Goal: Check status: Check status

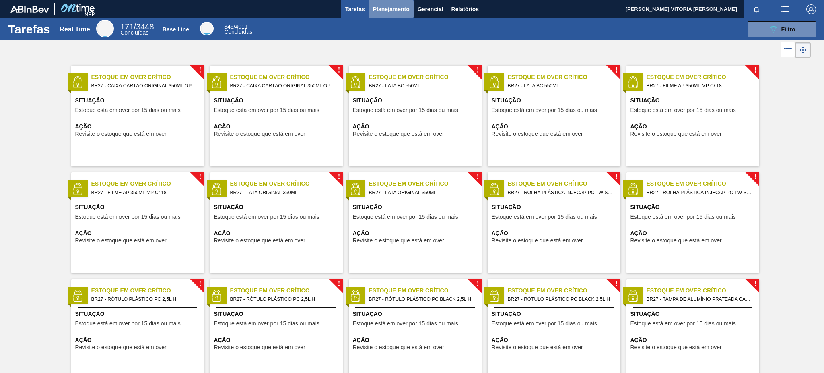
click at [390, 4] on span "Planejamento" at bounding box center [391, 9] width 37 height 10
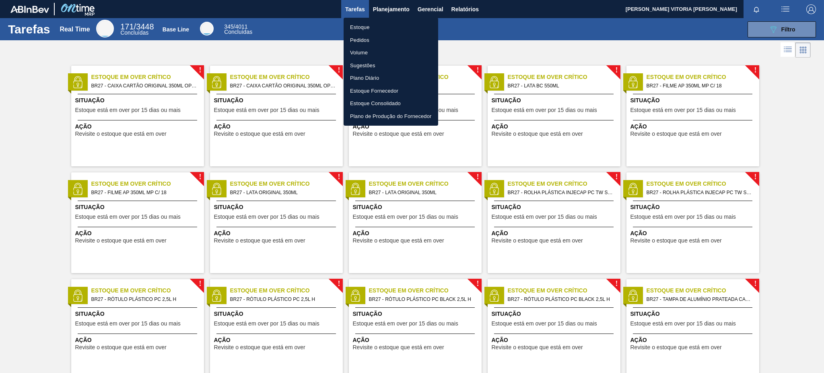
click at [380, 28] on li "Estoque" at bounding box center [391, 27] width 95 height 13
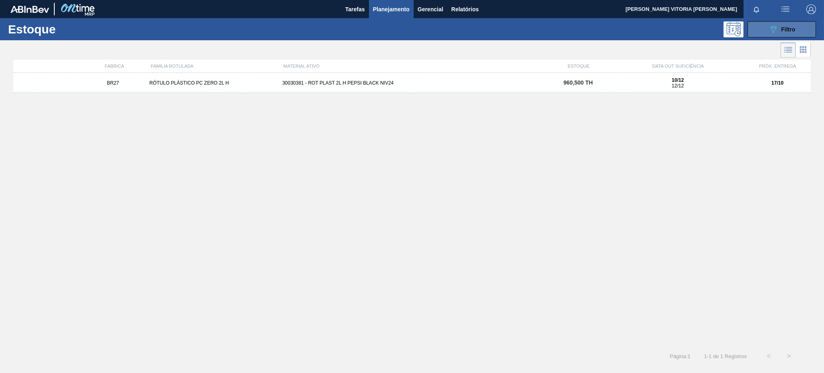
click at [768, 23] on button "089F7B8B-B2A5-4AFE-B5C0-19BA573D28AC Filtro" at bounding box center [782, 29] width 68 height 16
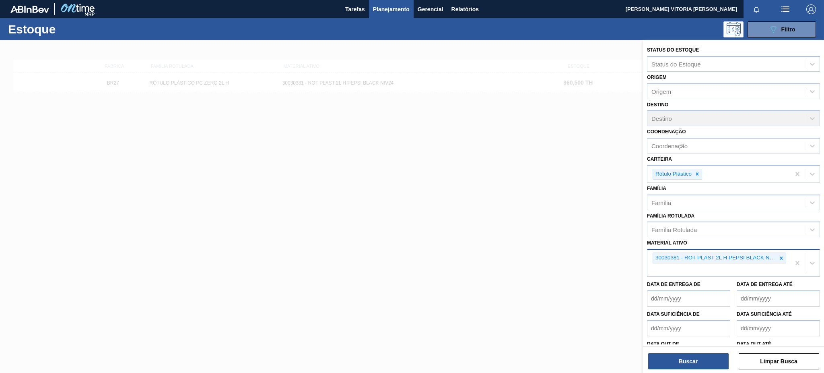
click at [784, 253] on div at bounding box center [781, 258] width 9 height 10
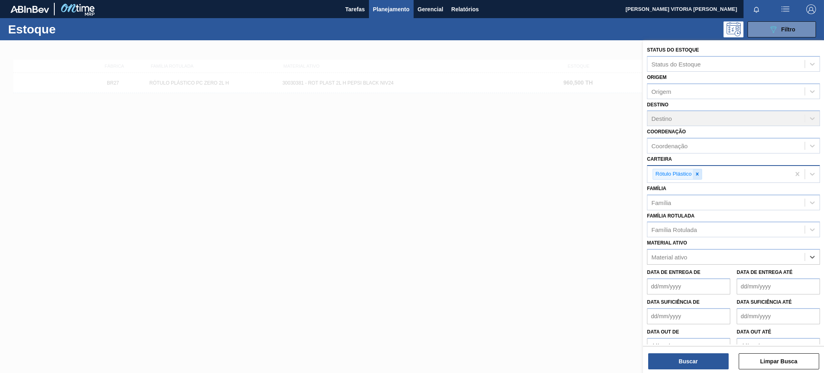
click at [699, 171] on icon at bounding box center [697, 174] width 6 height 6
click at [686, 251] on div "Material ativo" at bounding box center [669, 254] width 36 height 7
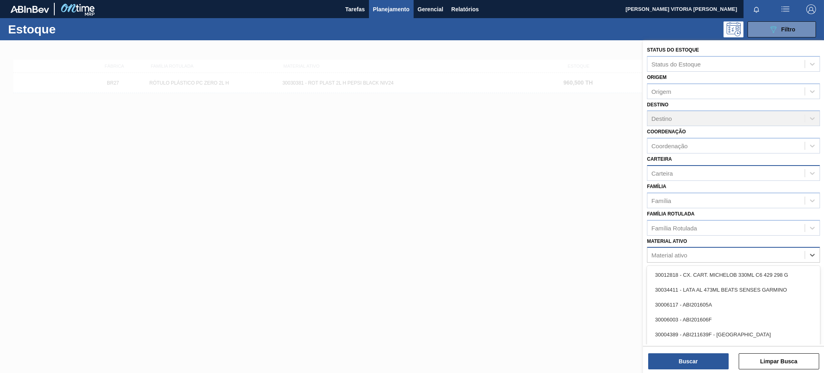
paste ativo "30030870"
type ativo "30030870"
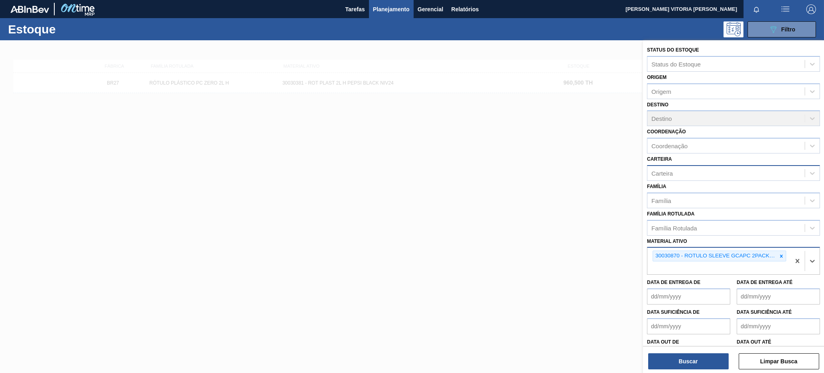
paste ativo "20002047"
type ativo "20002047"
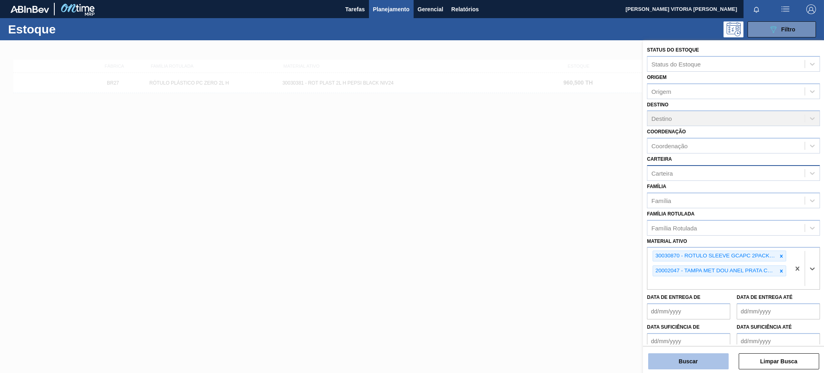
click at [676, 364] on button "Buscar" at bounding box center [688, 361] width 80 height 16
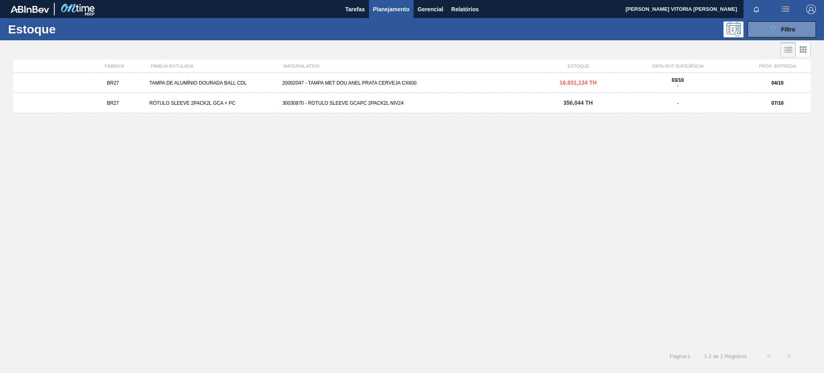
click at [737, 84] on div "03/10 -" at bounding box center [677, 82] width 126 height 11
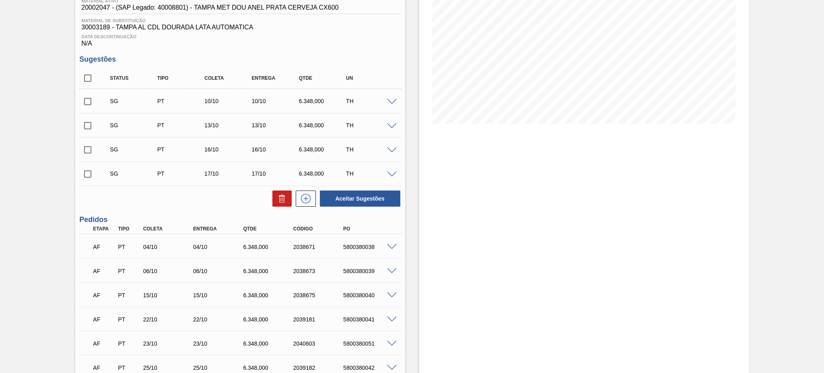
scroll to position [161, 0]
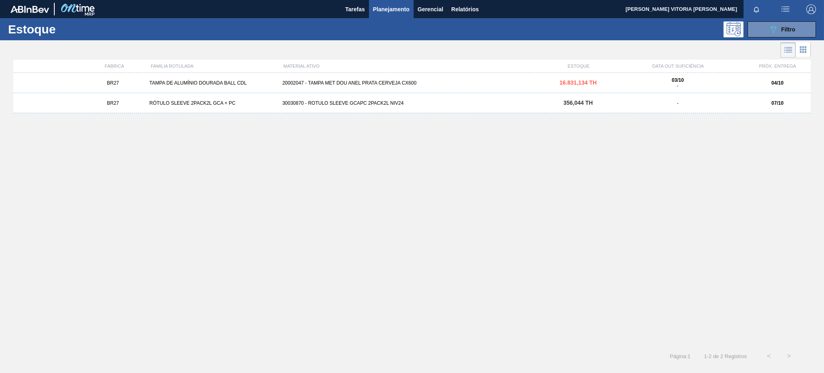
click at [355, 105] on div "30030870 - ROTULO SLEEVE GCAPC 2PACK2L NIV24" at bounding box center [412, 103] width 266 height 6
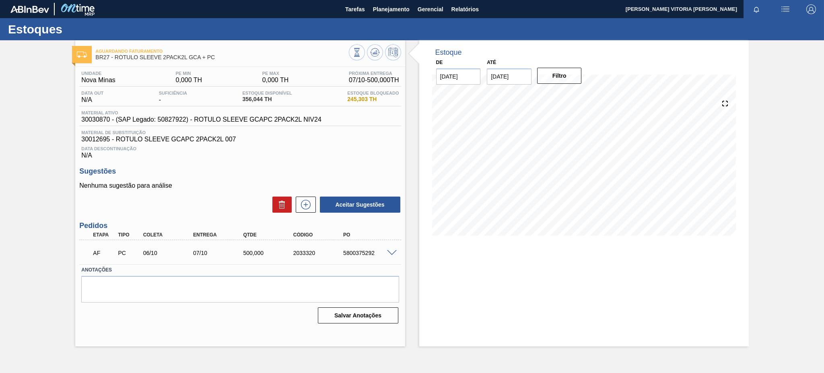
click at [42, 125] on div "Aguardando Faturamento BR27 - RÓTULO SLEEVE 2PACK2L GCA + PC Unidade Nova Minas…" at bounding box center [412, 193] width 824 height 306
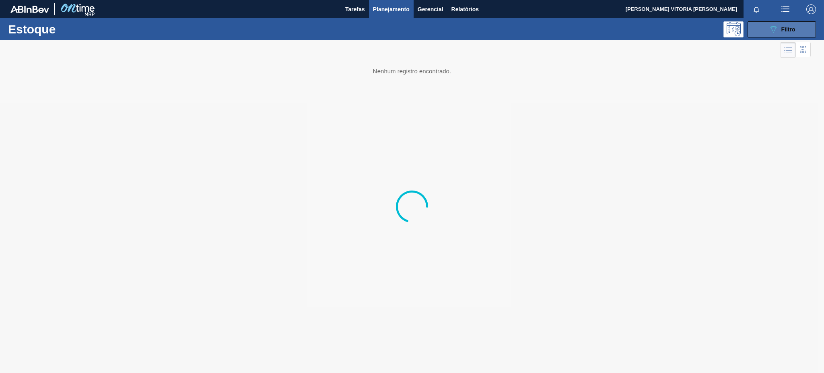
click at [753, 28] on button "089F7B8B-B2A5-4AFE-B5C0-19BA573D28AC Filtro" at bounding box center [782, 29] width 68 height 16
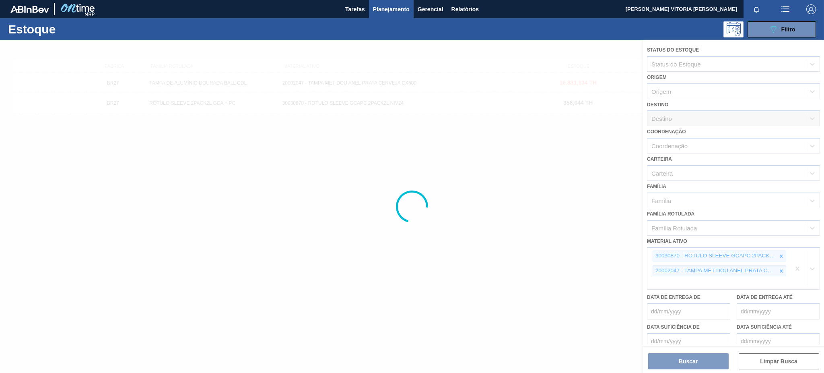
click at [784, 250] on div at bounding box center [412, 206] width 824 height 332
click at [783, 251] on div at bounding box center [412, 206] width 824 height 332
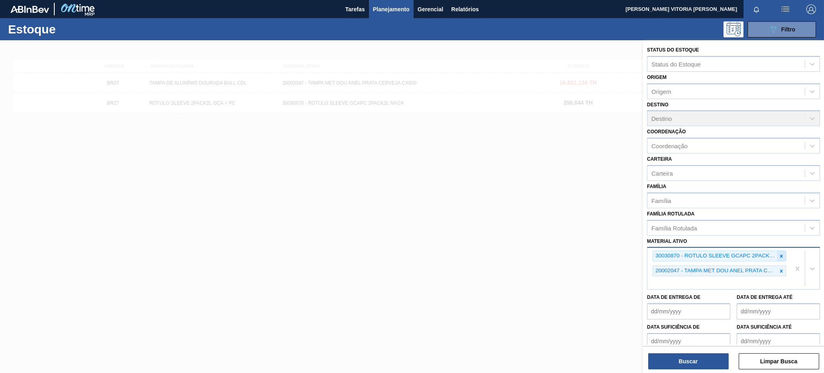
click at [782, 255] on icon at bounding box center [781, 256] width 6 height 6
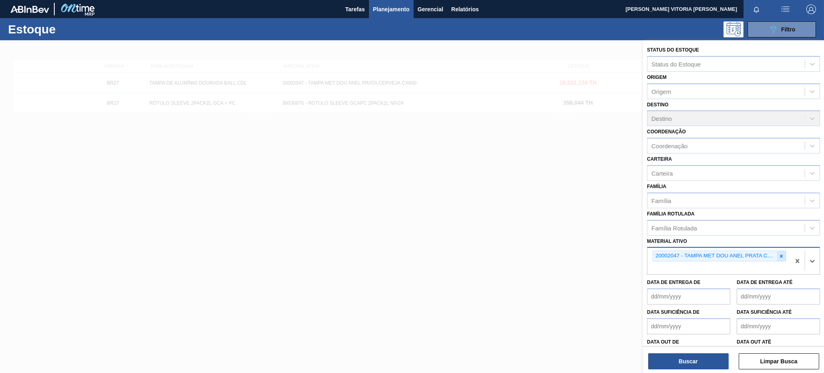
click at [781, 253] on icon at bounding box center [781, 256] width 6 height 6
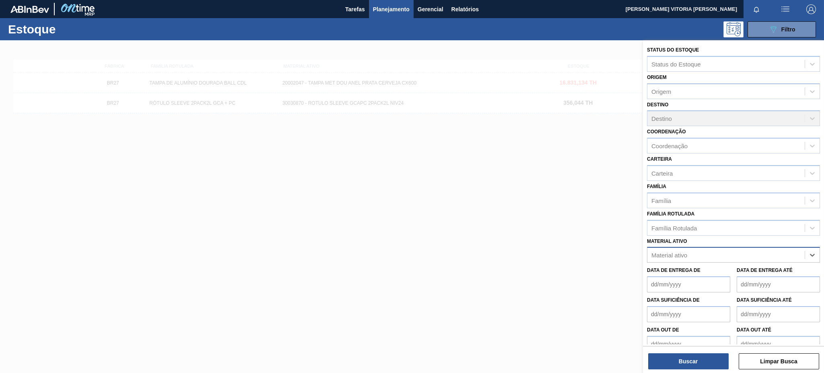
paste ativo "30003607"
type ativo "30003607"
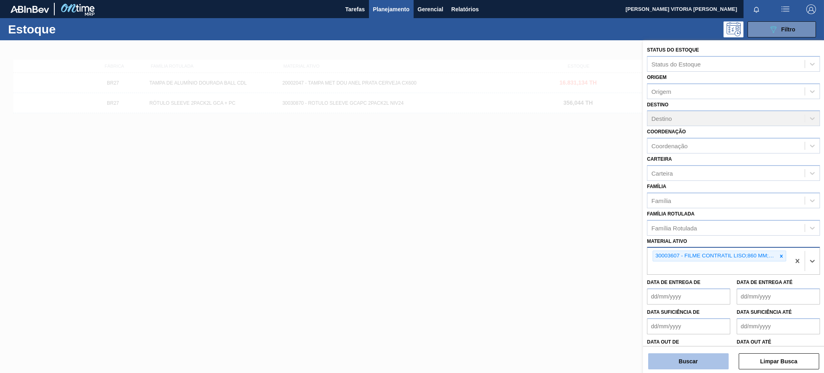
click at [694, 365] on button "Buscar" at bounding box center [688, 361] width 80 height 16
